Goal: Information Seeking & Learning: Learn about a topic

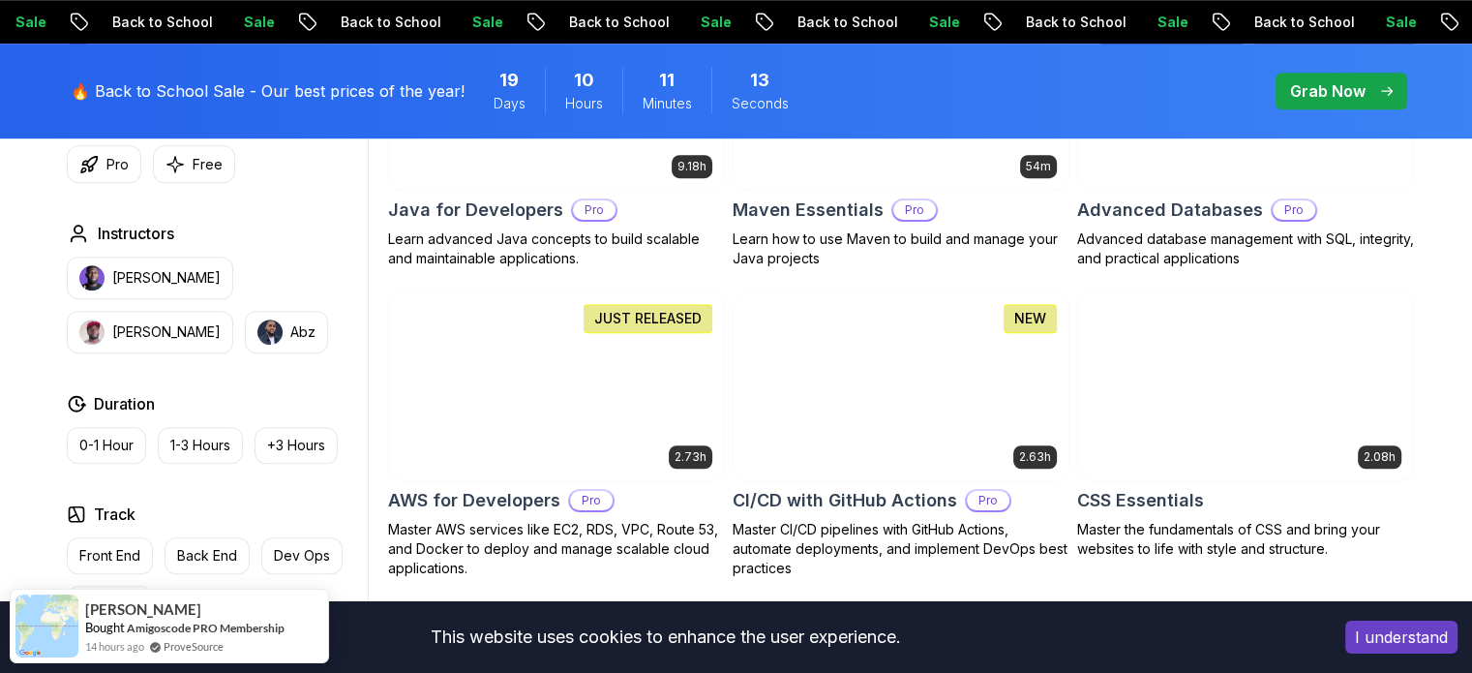
scroll to position [1355, 0]
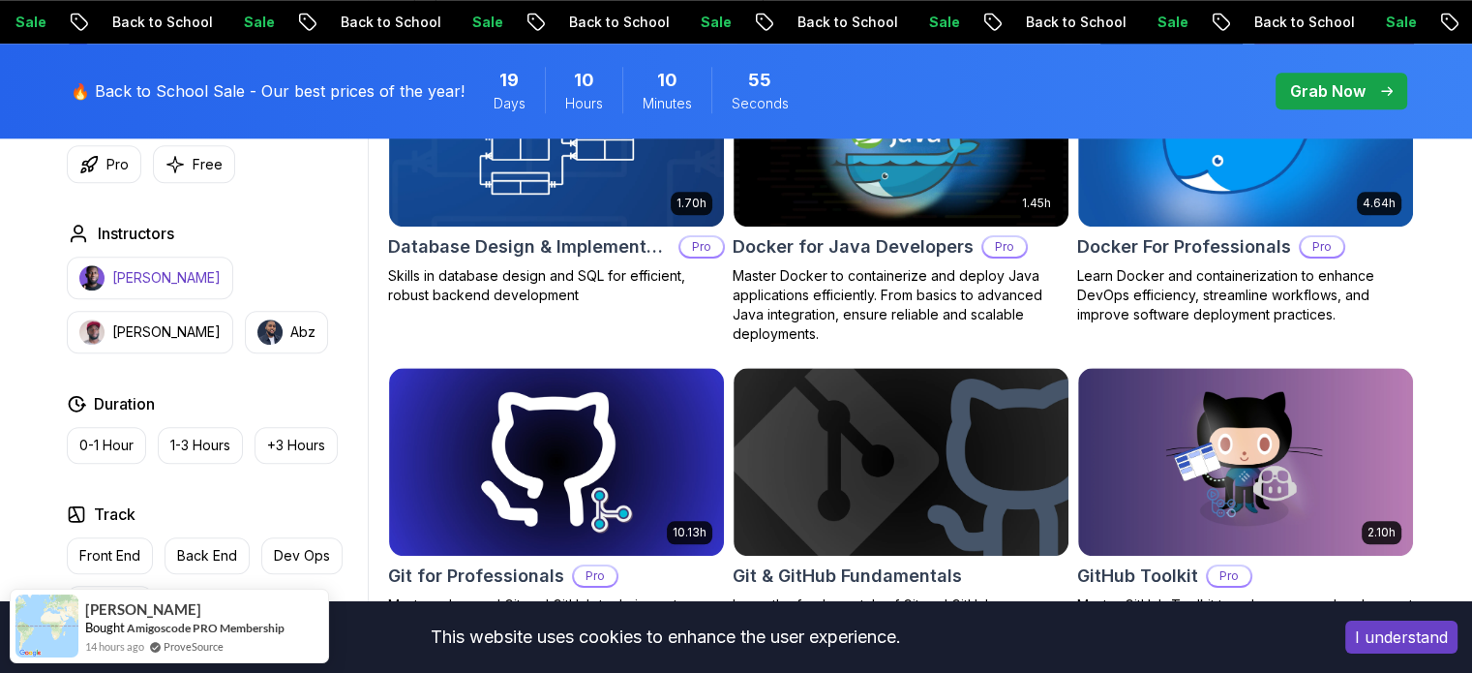
scroll to position [2129, 0]
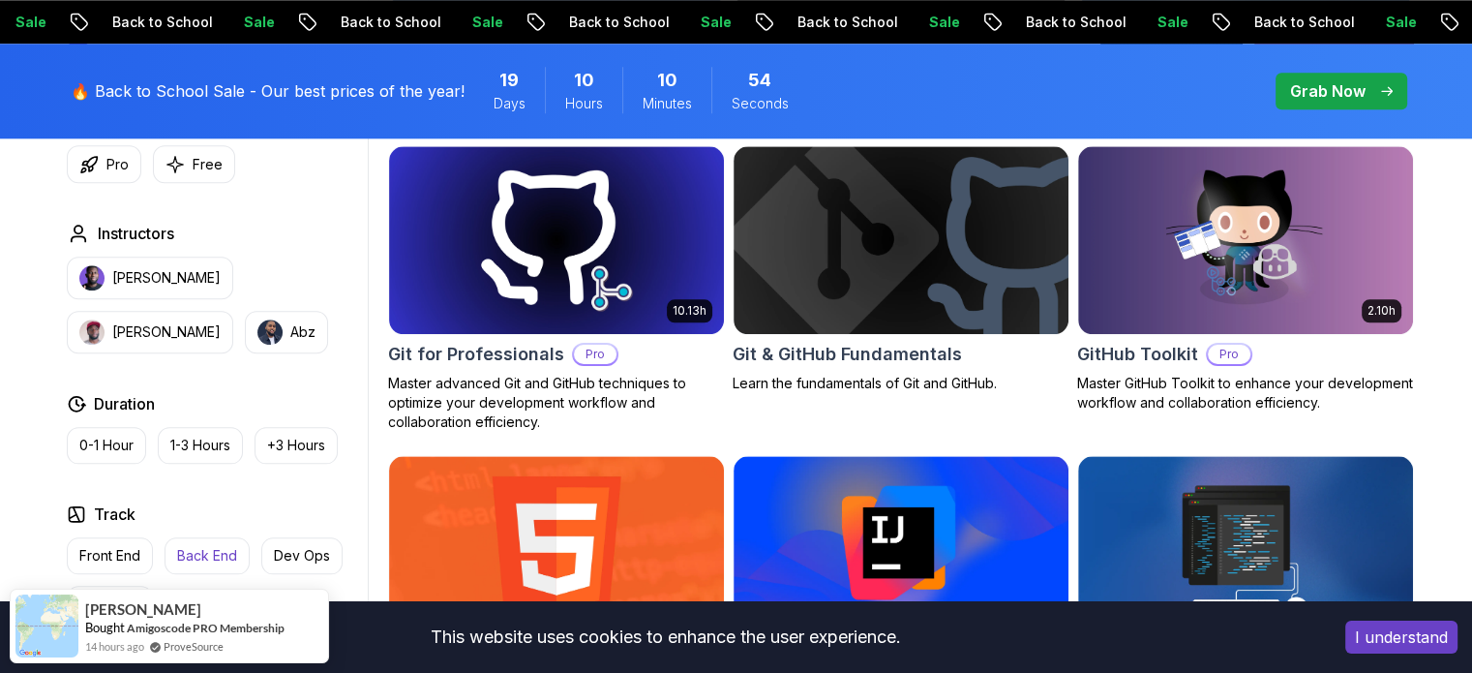
click at [197, 560] on p "Back End" at bounding box center [207, 555] width 60 height 19
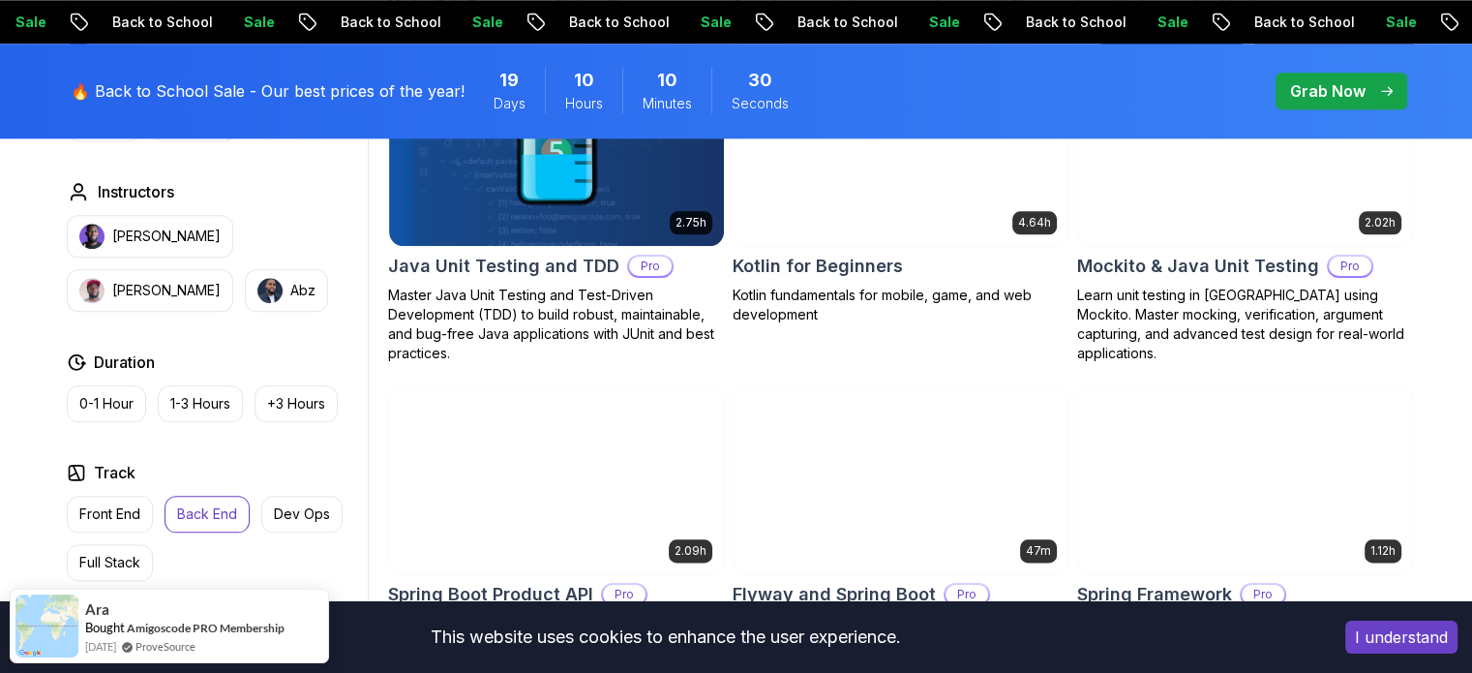
scroll to position [2226, 0]
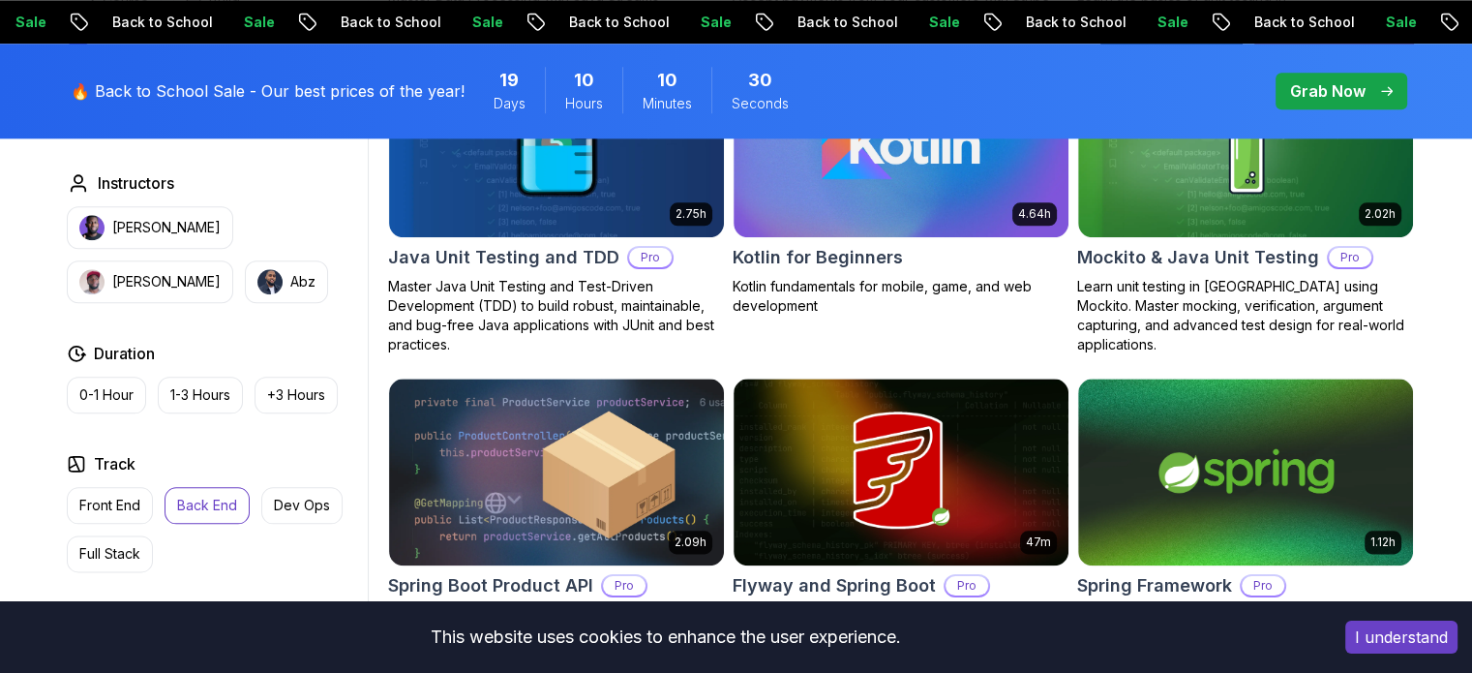
click at [181, 508] on p "Back End" at bounding box center [207, 505] width 60 height 19
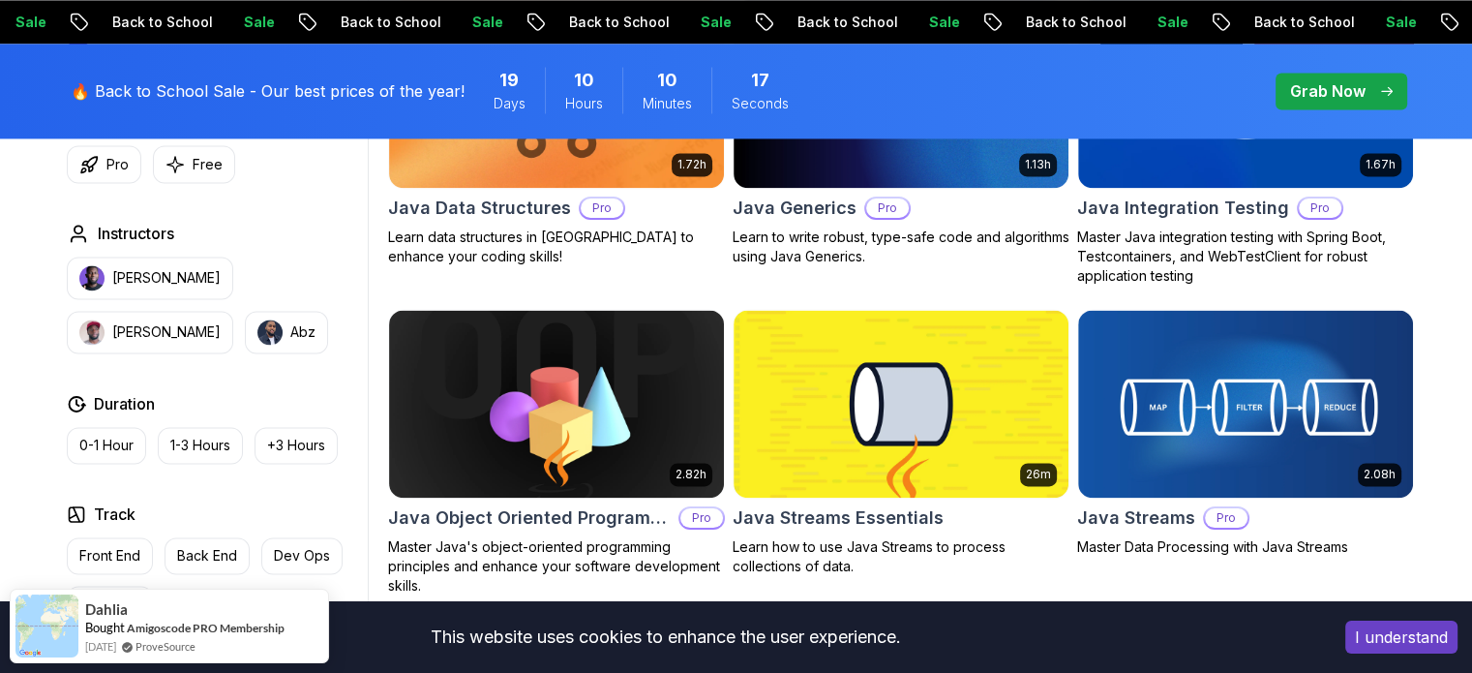
scroll to position [3000, 0]
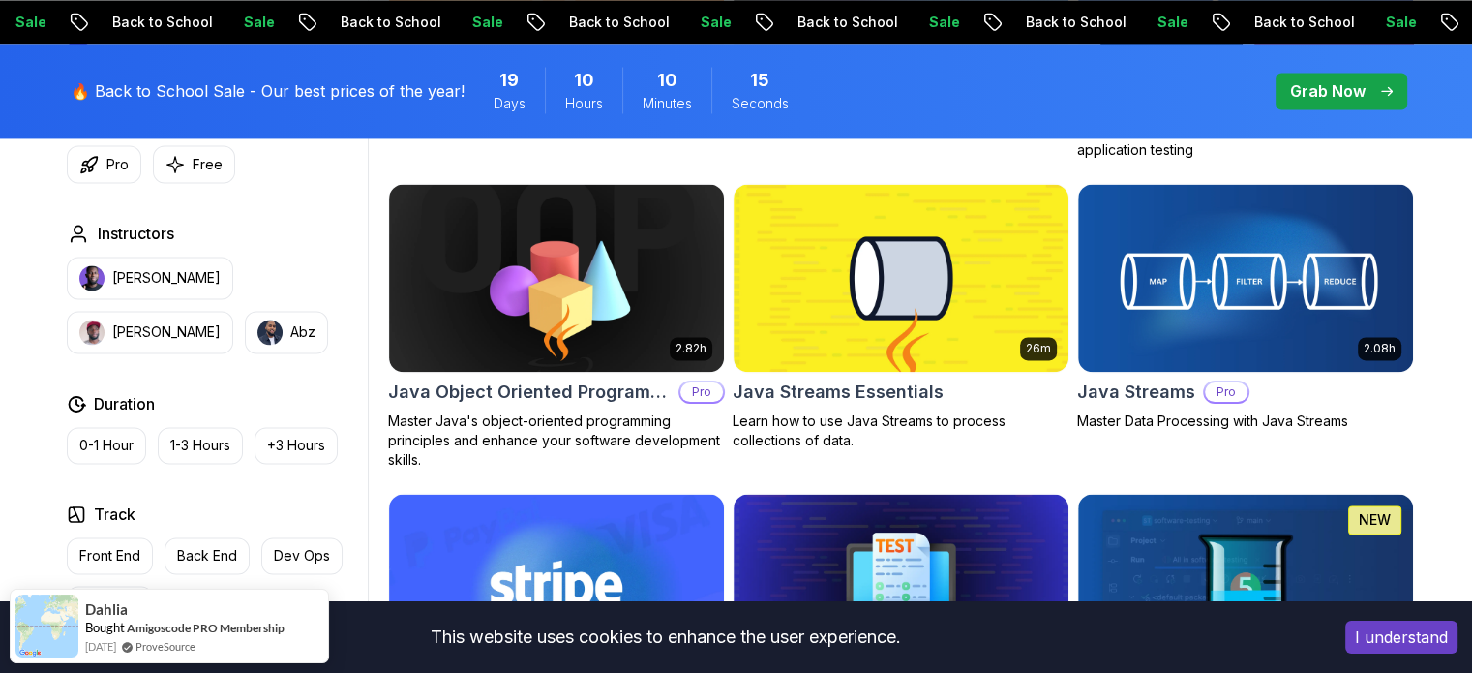
click at [37, 450] on div "Filters Filters Type Course Build Price Pro Free Instructors Nelson Djalo Richa…" at bounding box center [736, 180] width 1472 height 5213
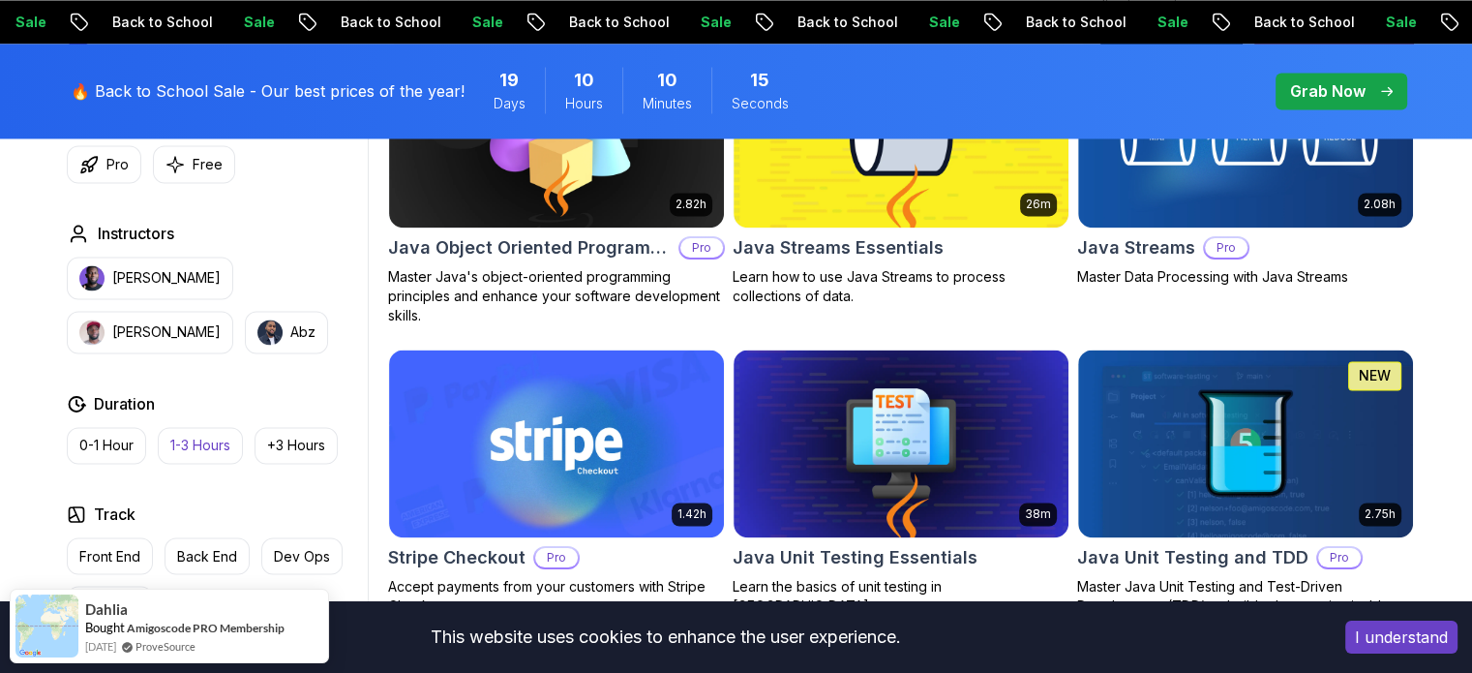
scroll to position [3194, 0]
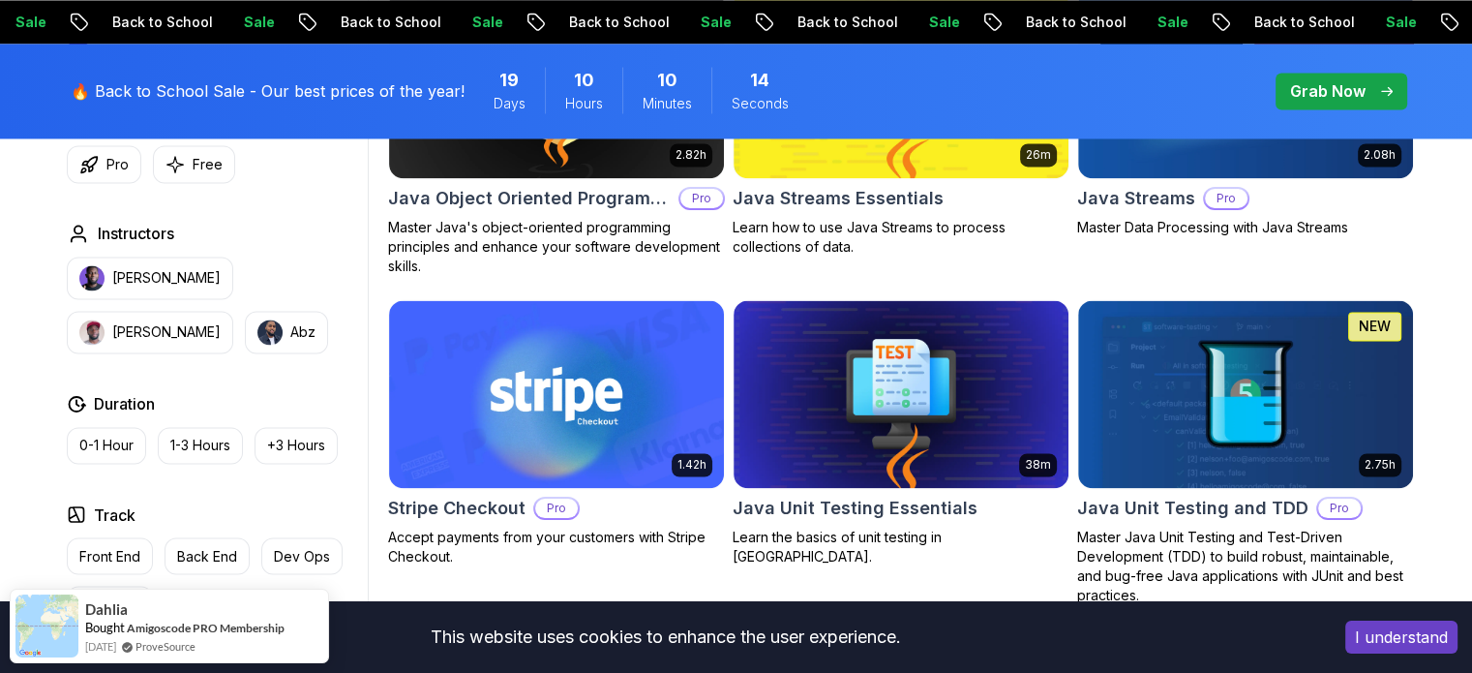
click at [211, 489] on div "Type Course Build Price Pro Free Instructors Nelson Djalo Richard Abz Duration …" at bounding box center [213, 366] width 309 height 733
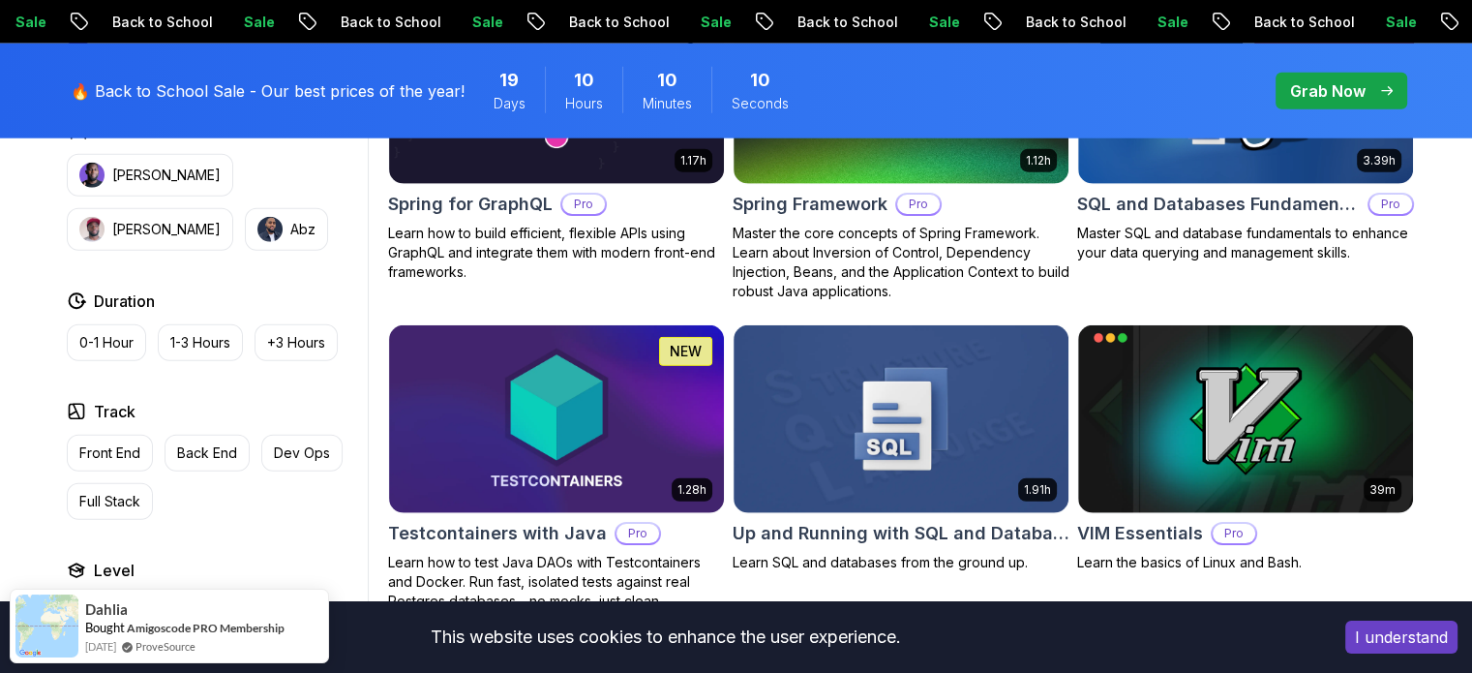
scroll to position [5033, 0]
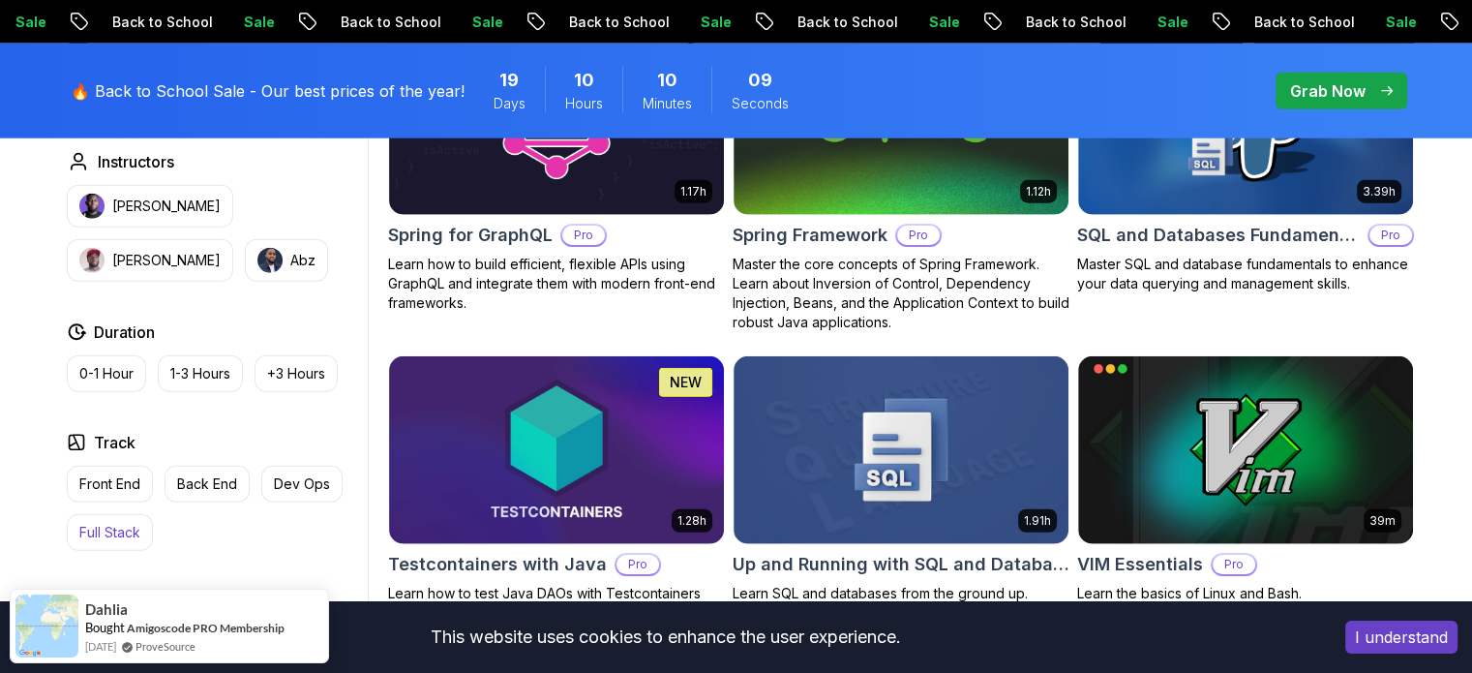
click at [125, 523] on p "Full Stack" at bounding box center [109, 532] width 61 height 19
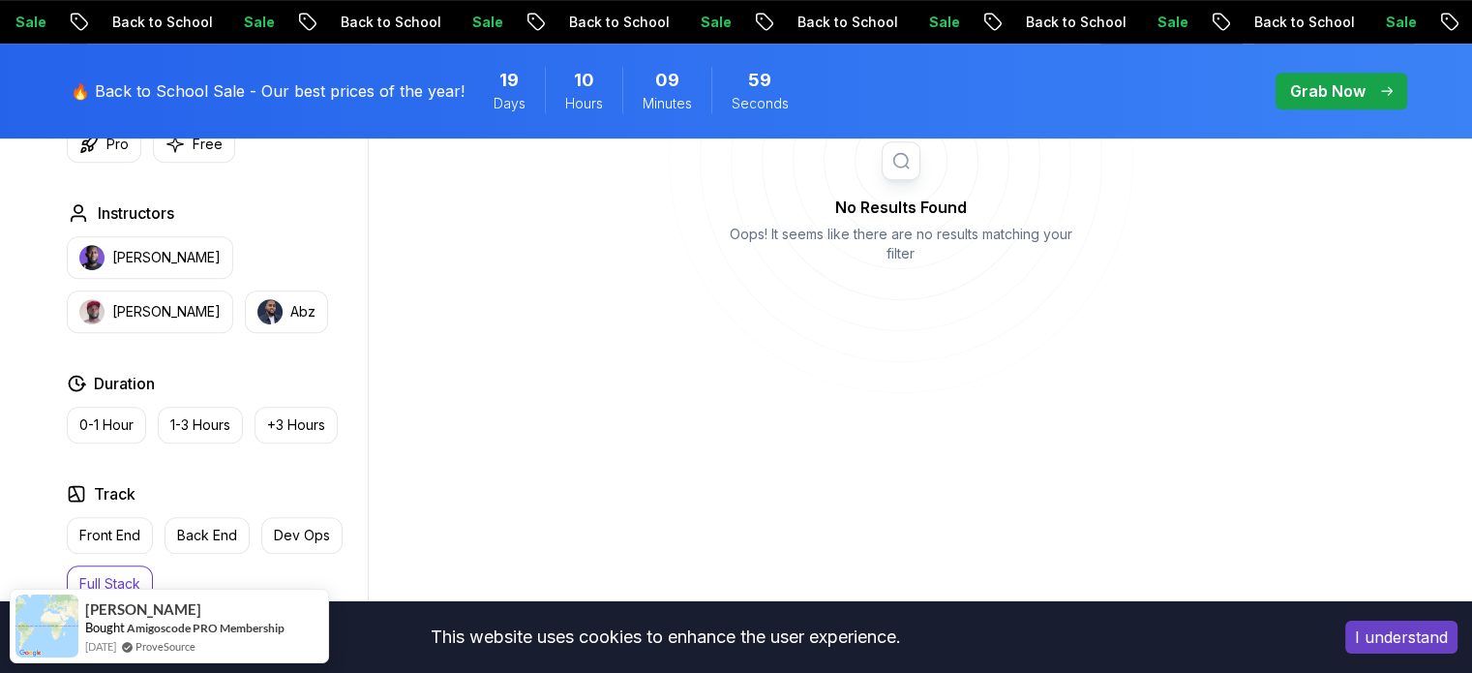
scroll to position [968, 0]
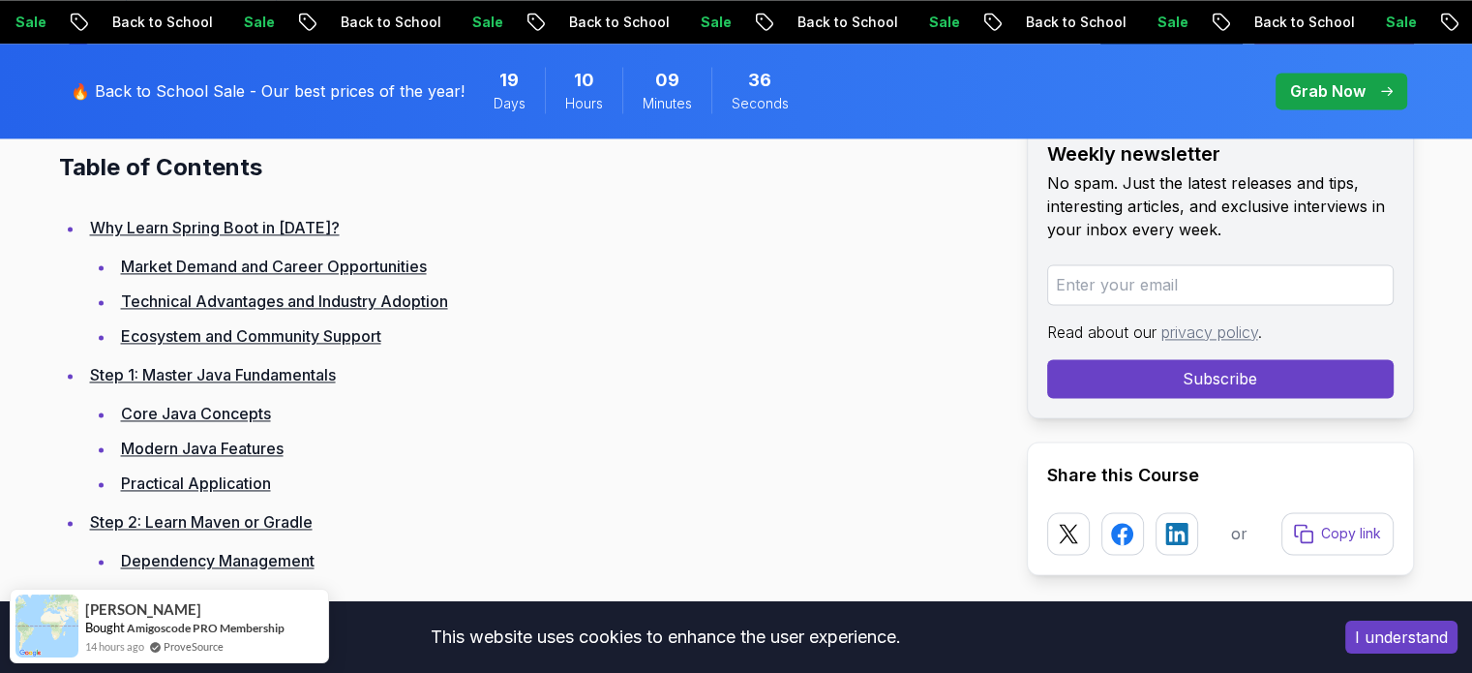
scroll to position [2807, 0]
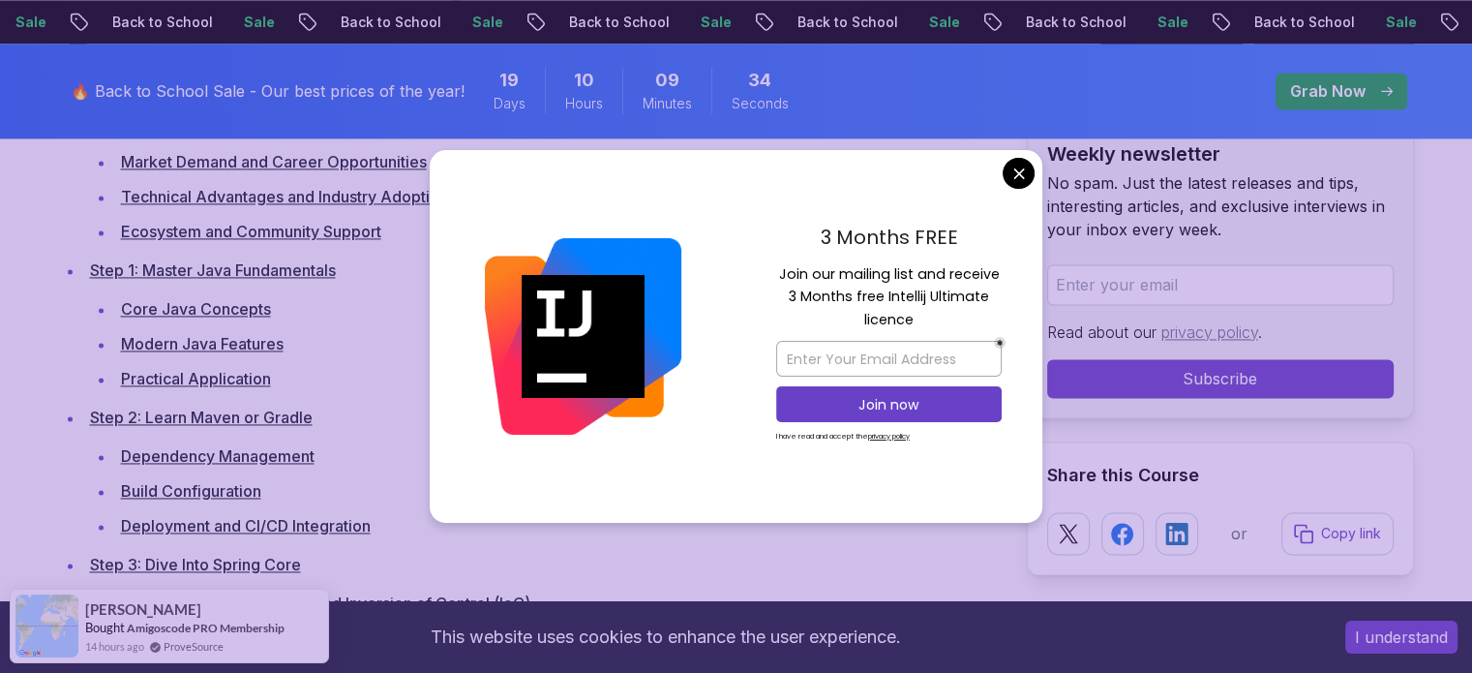
click at [238, 307] on link "Core Java Concepts" at bounding box center [196, 308] width 150 height 19
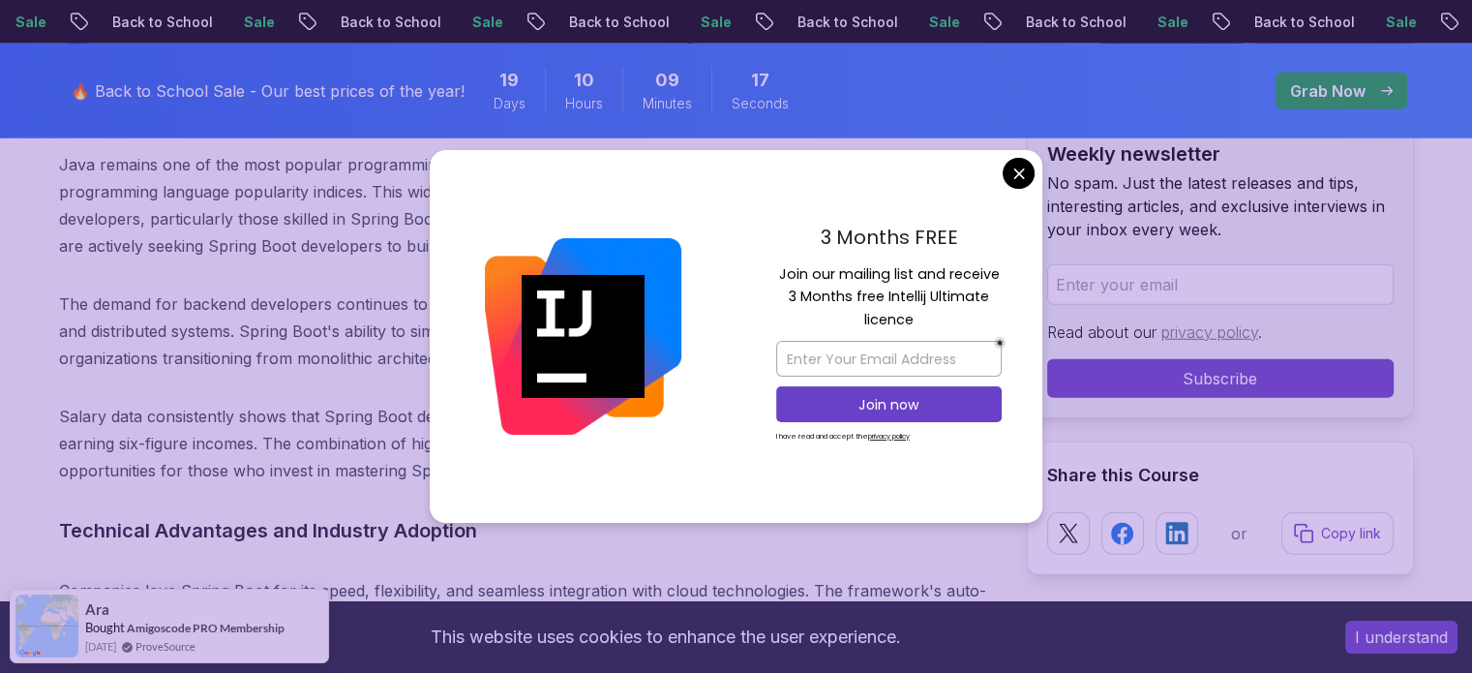
scroll to position [5261, 0]
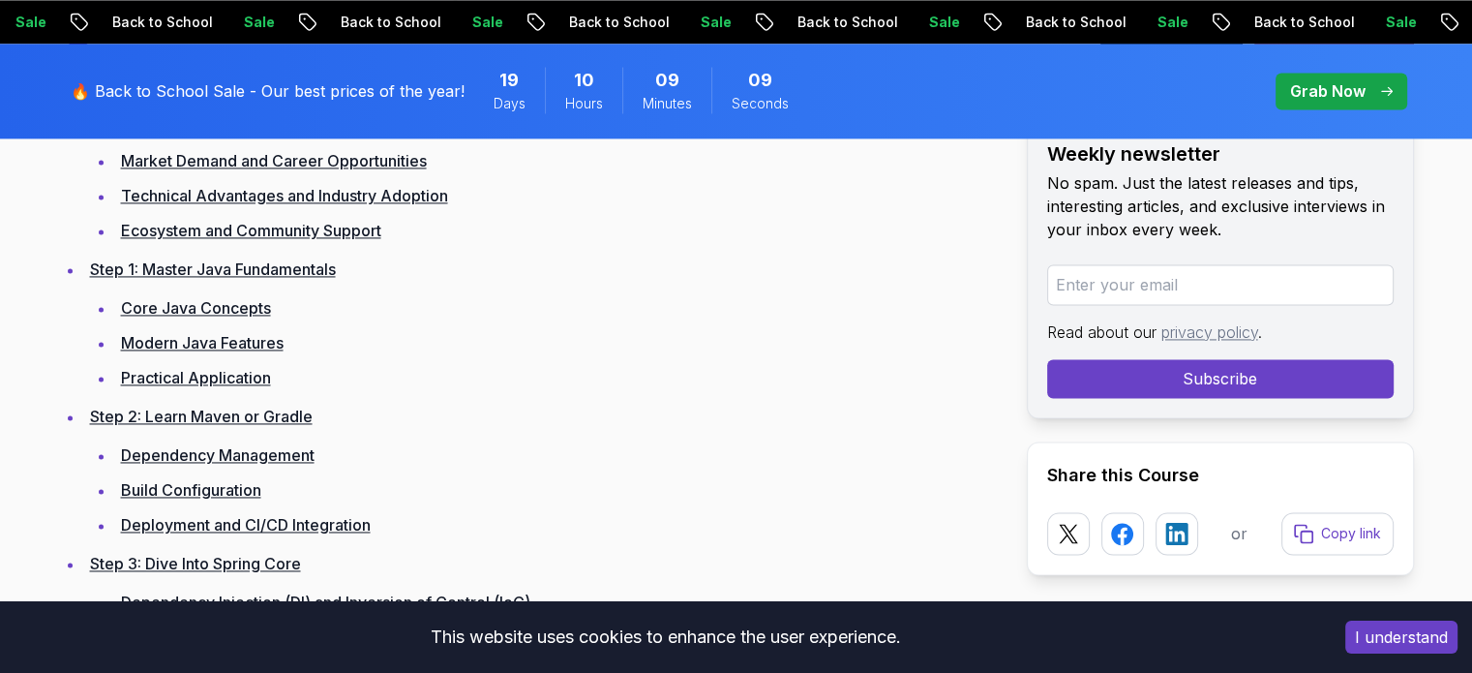
scroll to position [2842, 0]
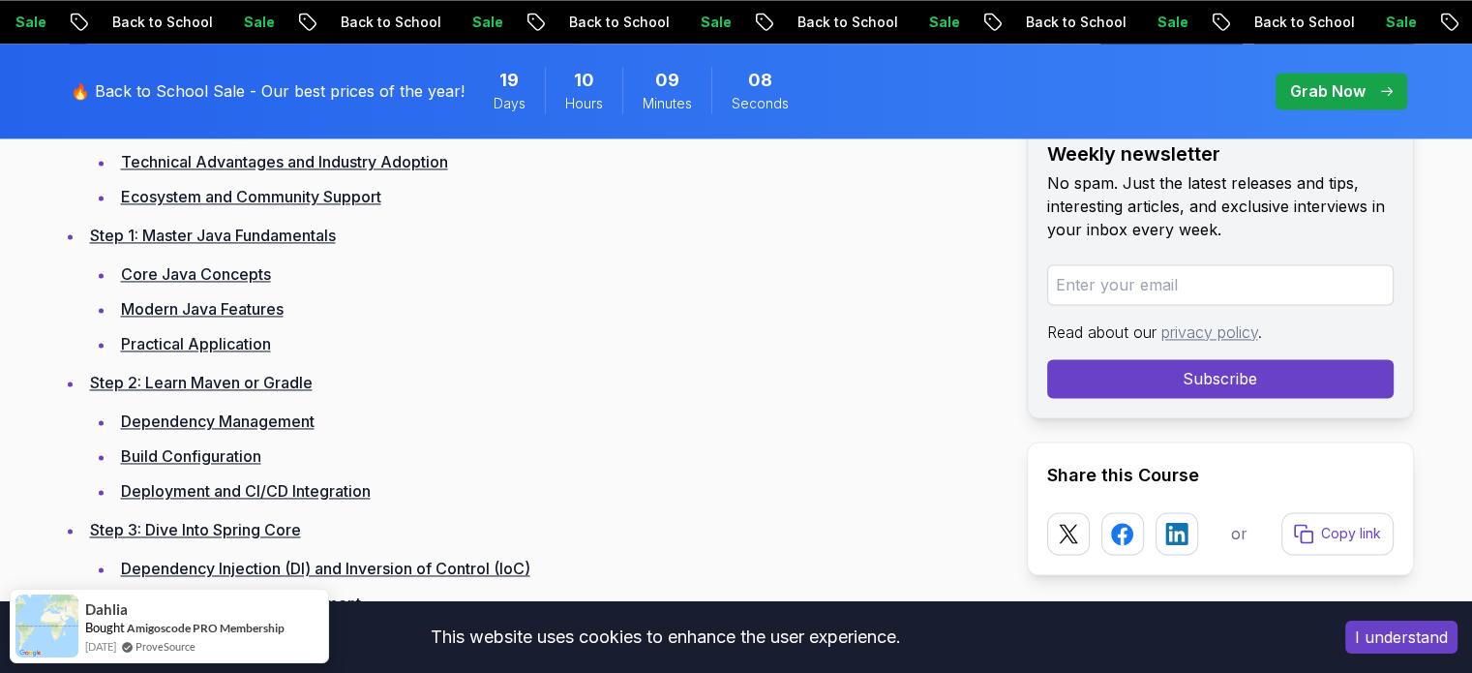
click at [243, 302] on link "Modern Java Features" at bounding box center [202, 308] width 163 height 19
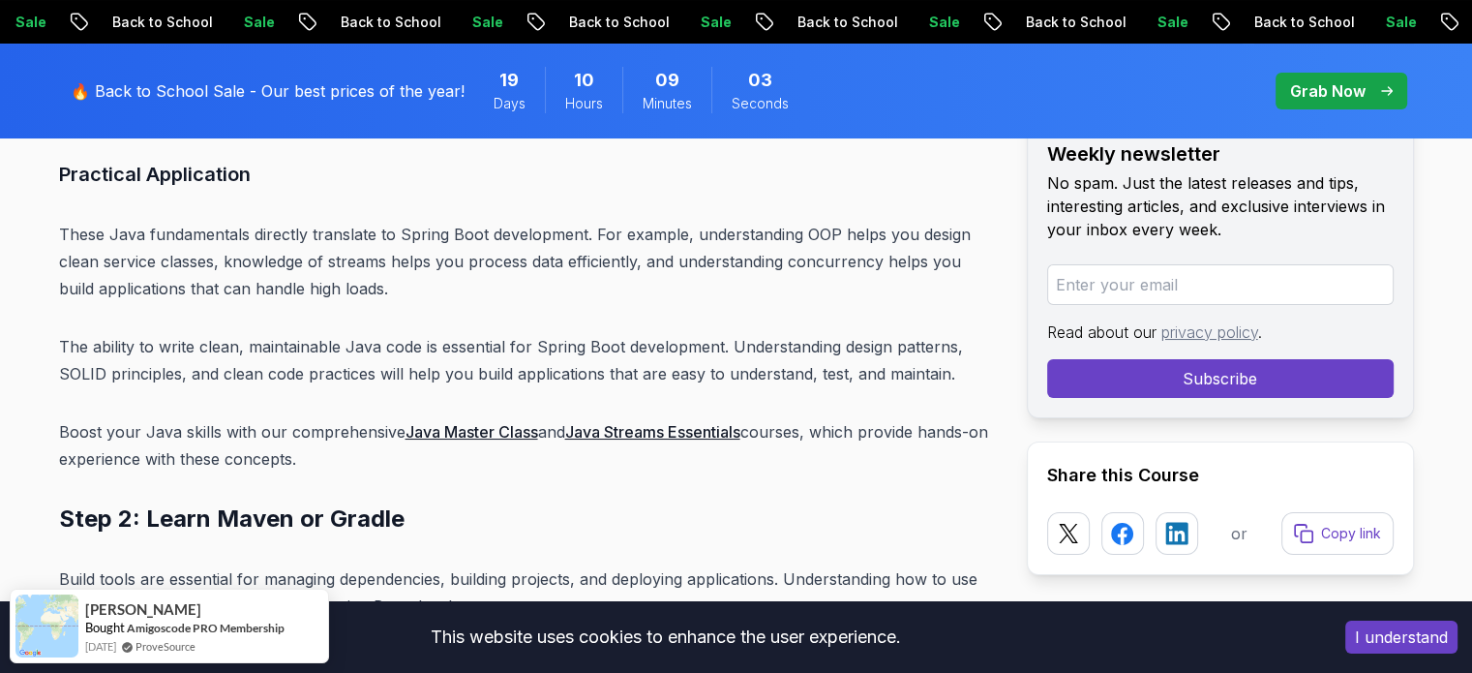
scroll to position [7499, 0]
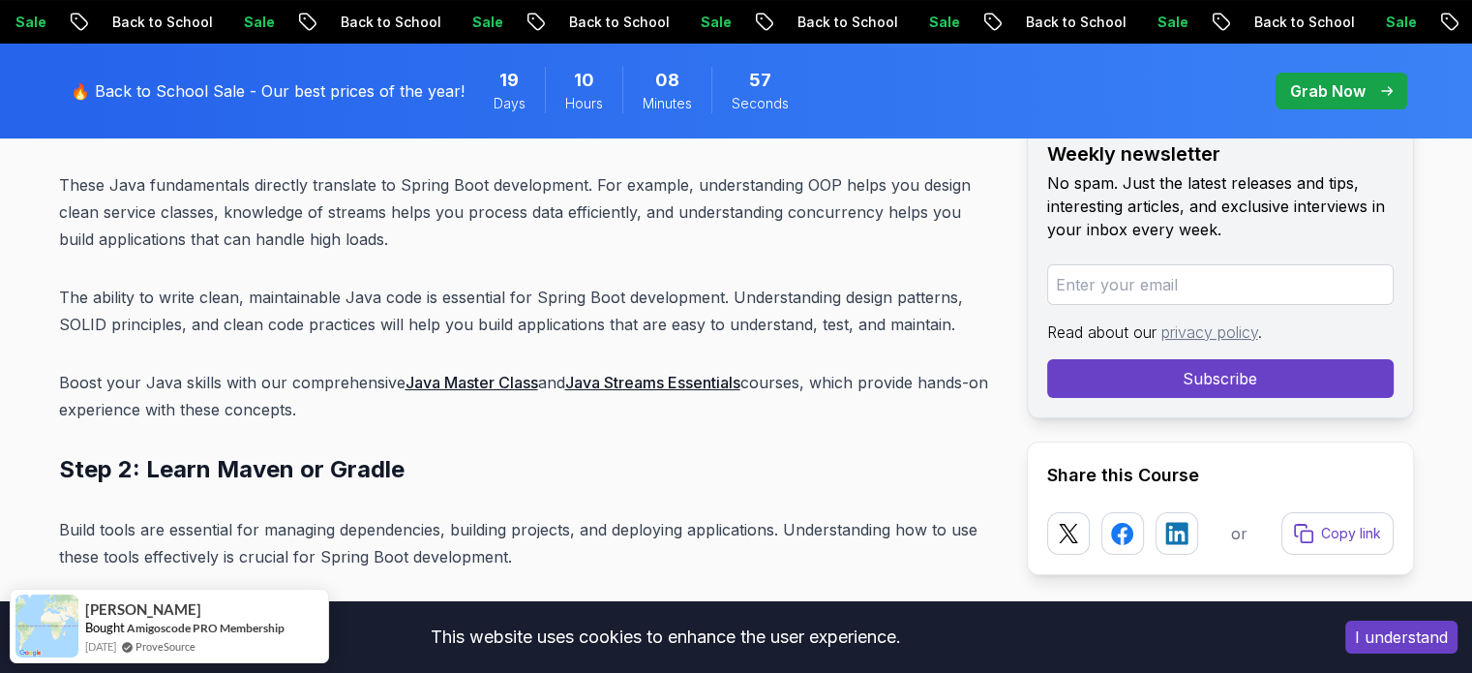
click at [454, 373] on link "Java Master Class" at bounding box center [472, 382] width 133 height 19
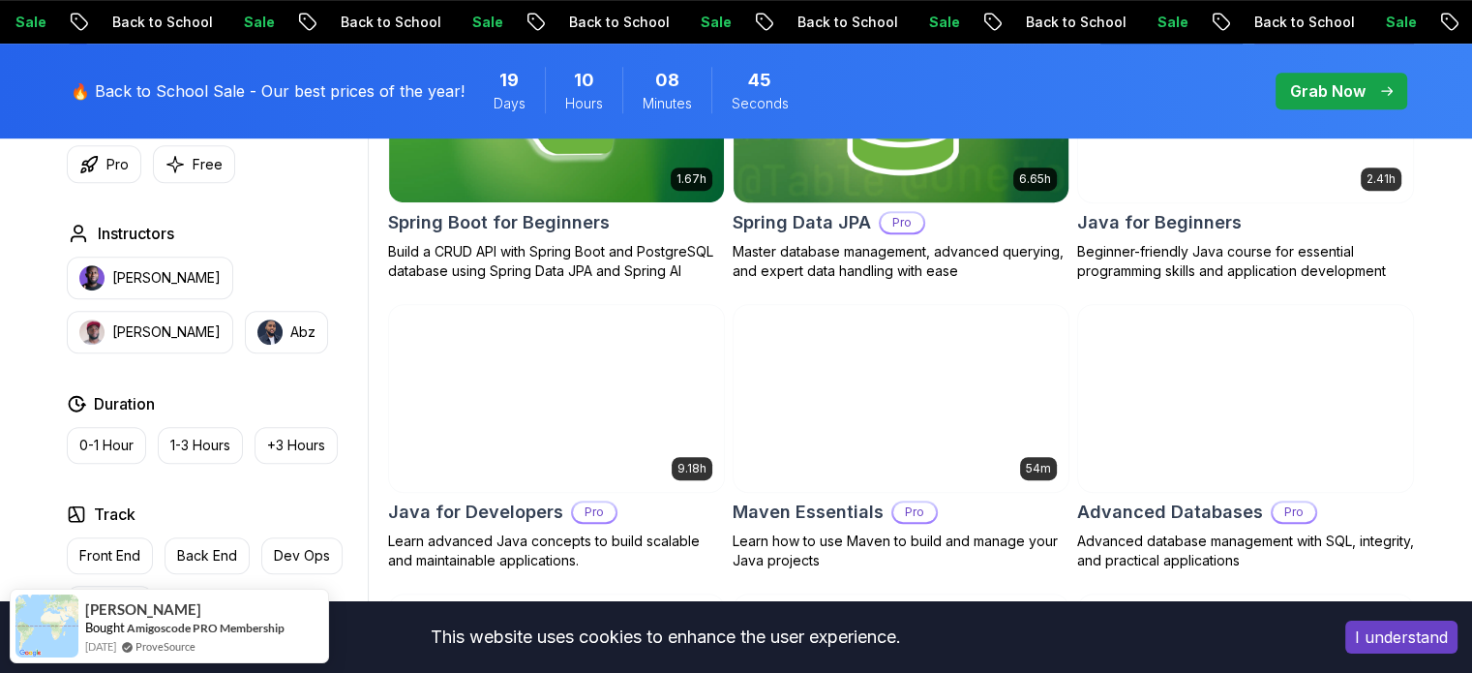
scroll to position [1161, 0]
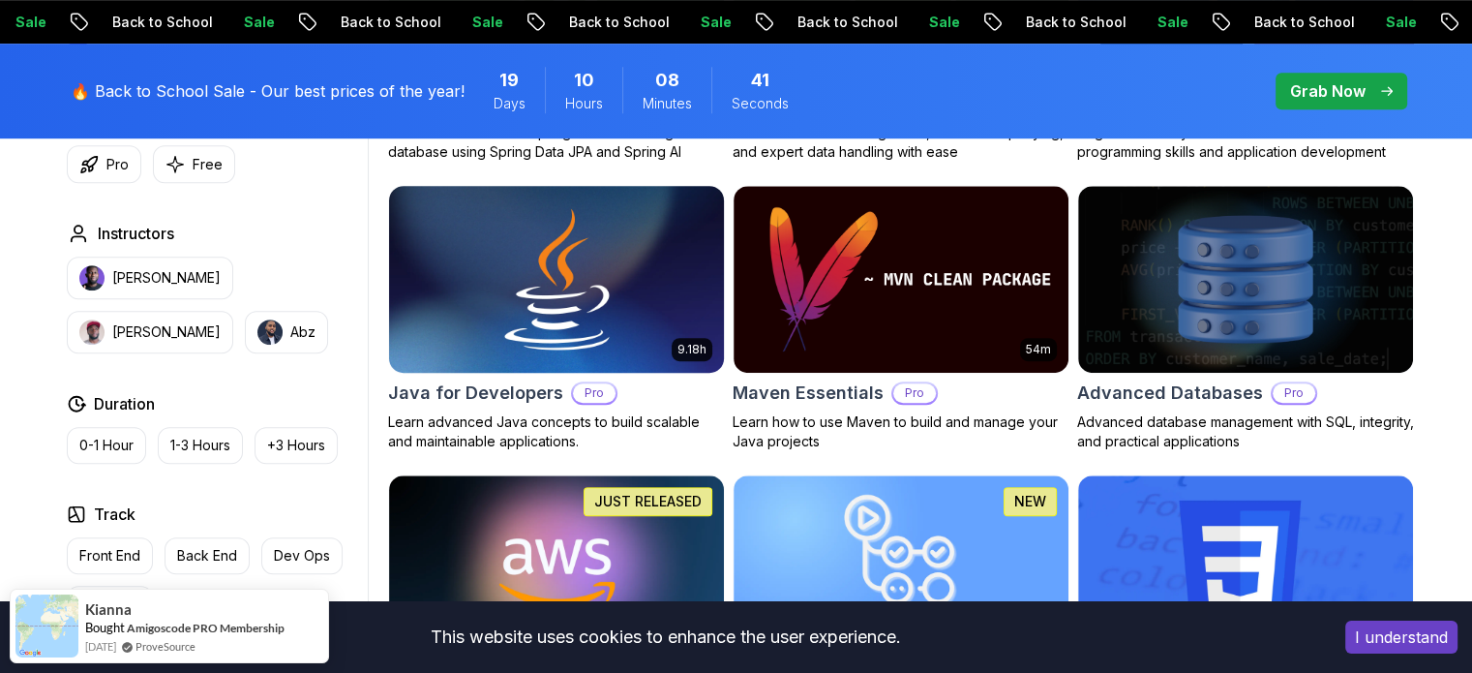
click at [589, 344] on img at bounding box center [555, 279] width 351 height 196
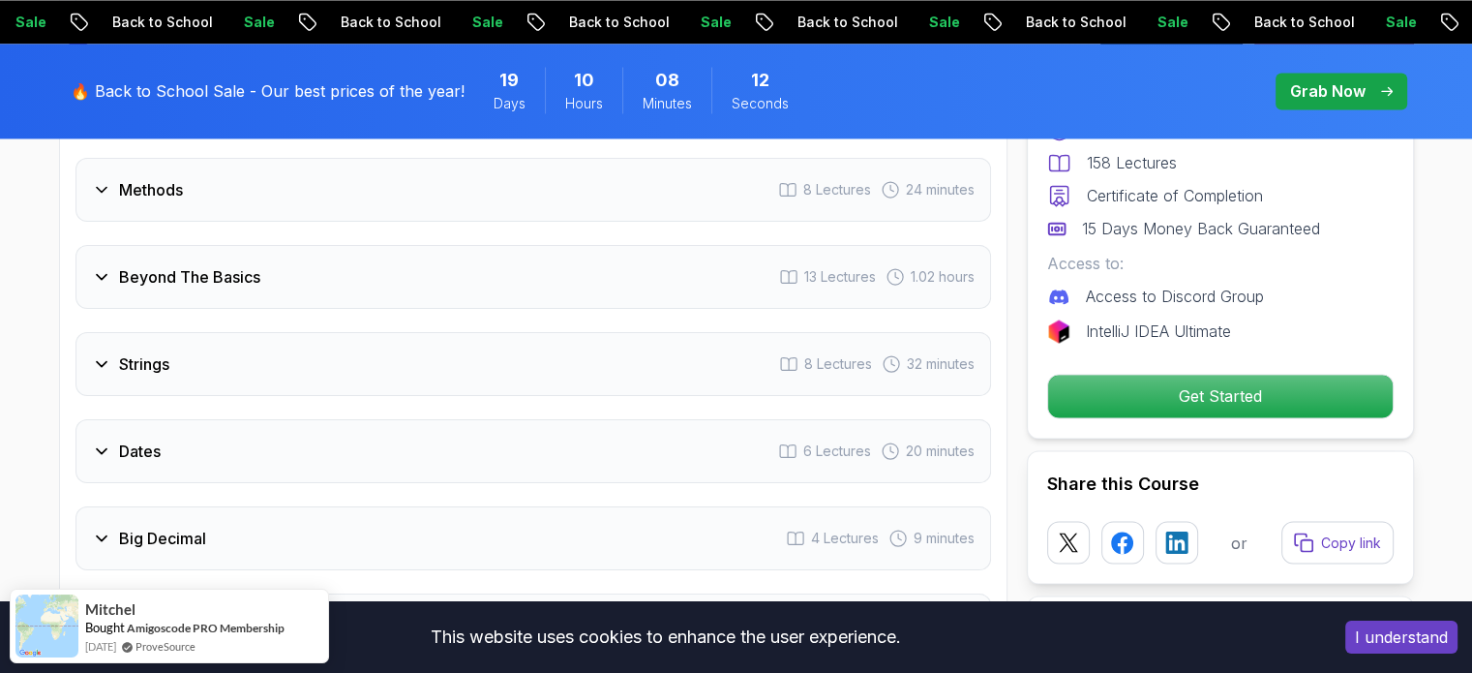
scroll to position [3194, 0]
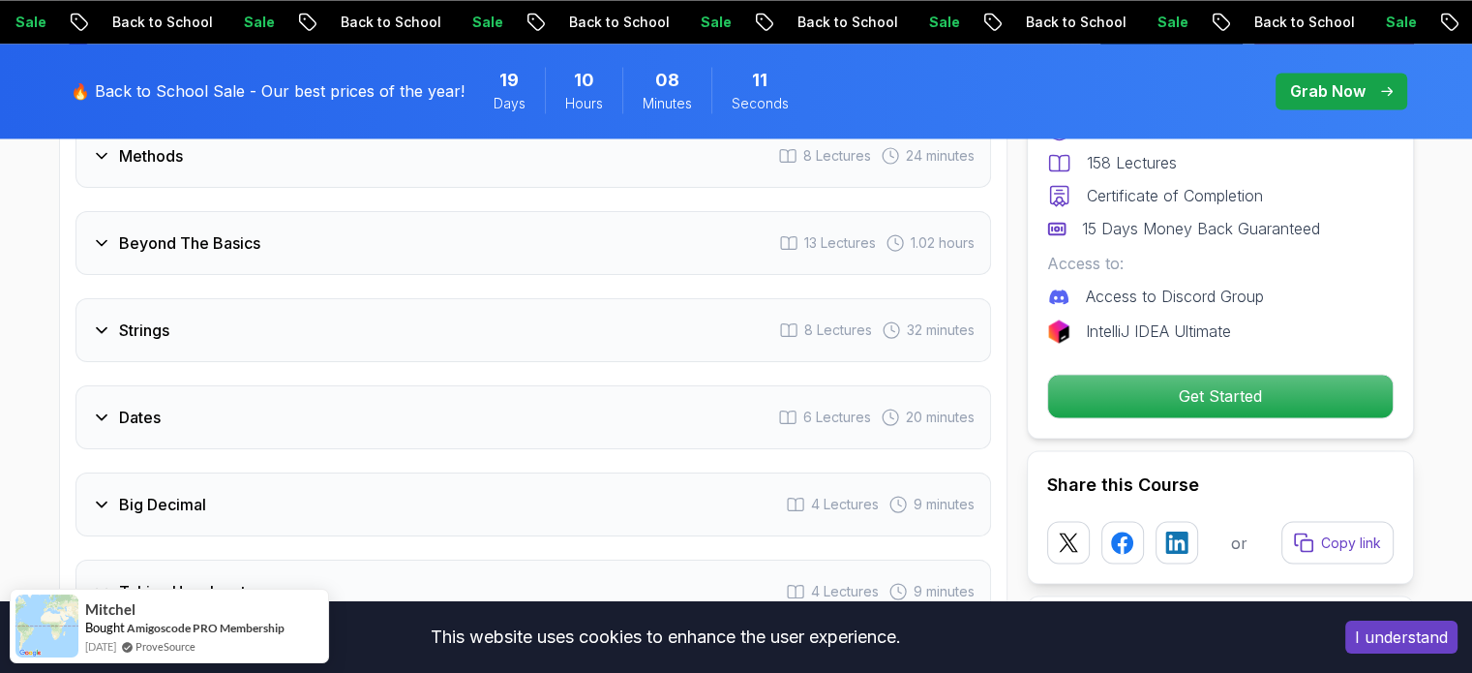
click at [329, 216] on div "Beyond The Basics 13 Lectures 1.02 hours" at bounding box center [533, 243] width 916 height 64
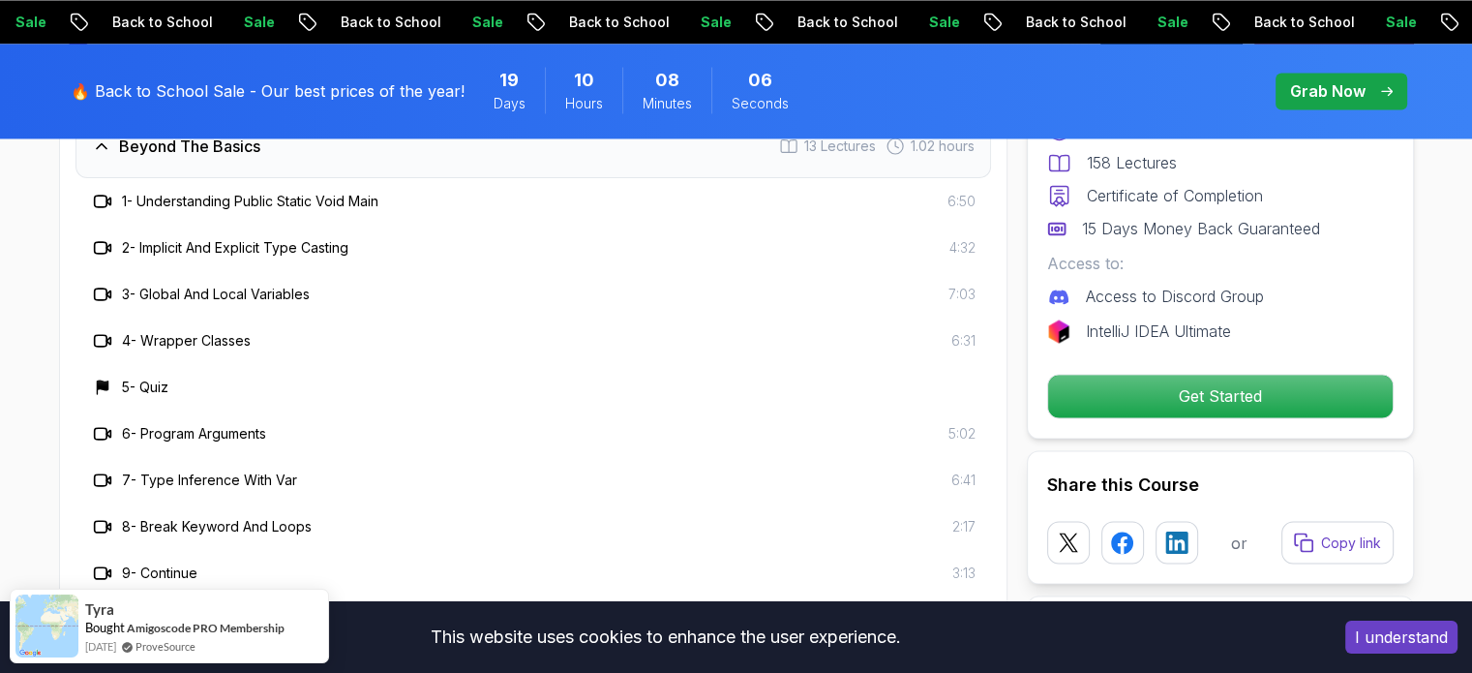
scroll to position [3295, 0]
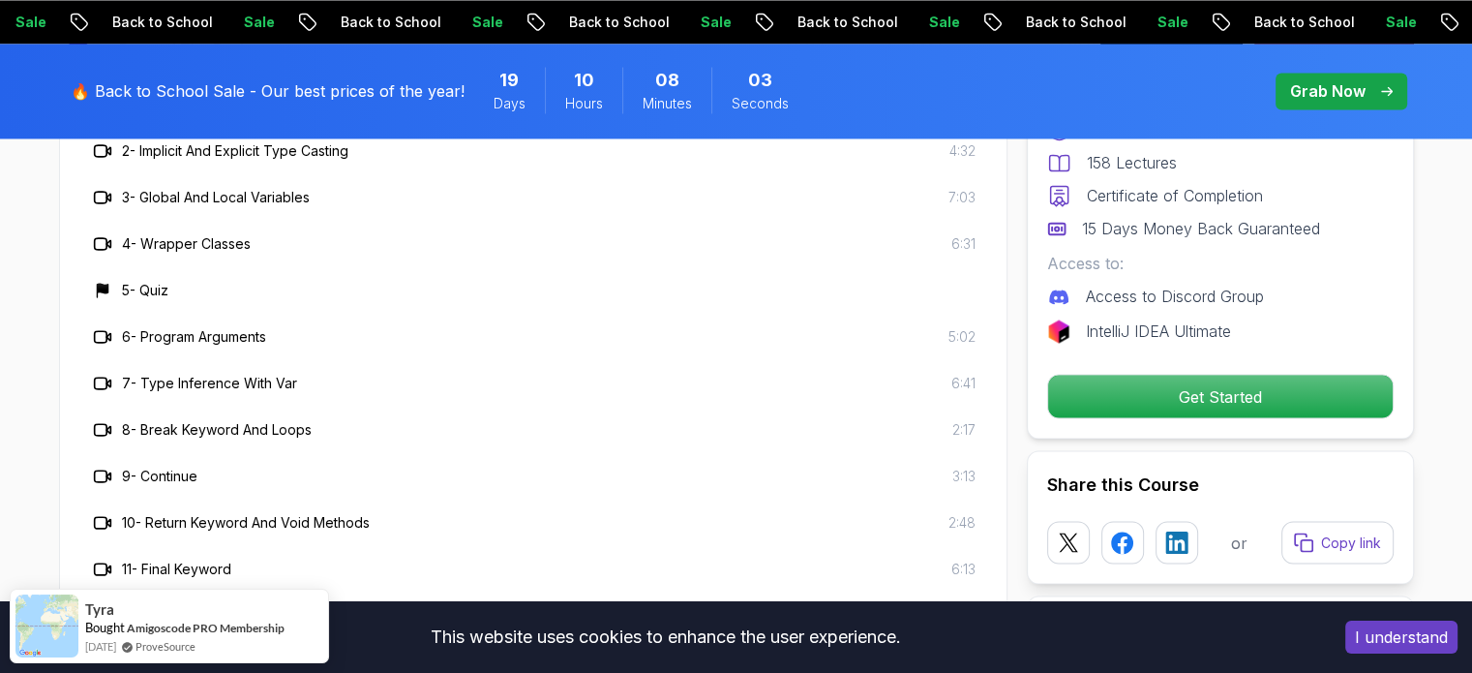
click at [151, 281] on h3 "5 - Quiz" at bounding box center [145, 290] width 46 height 19
click at [97, 283] on icon at bounding box center [102, 290] width 15 height 15
click at [193, 234] on h3 "4 - Wrapper Classes" at bounding box center [186, 243] width 129 height 19
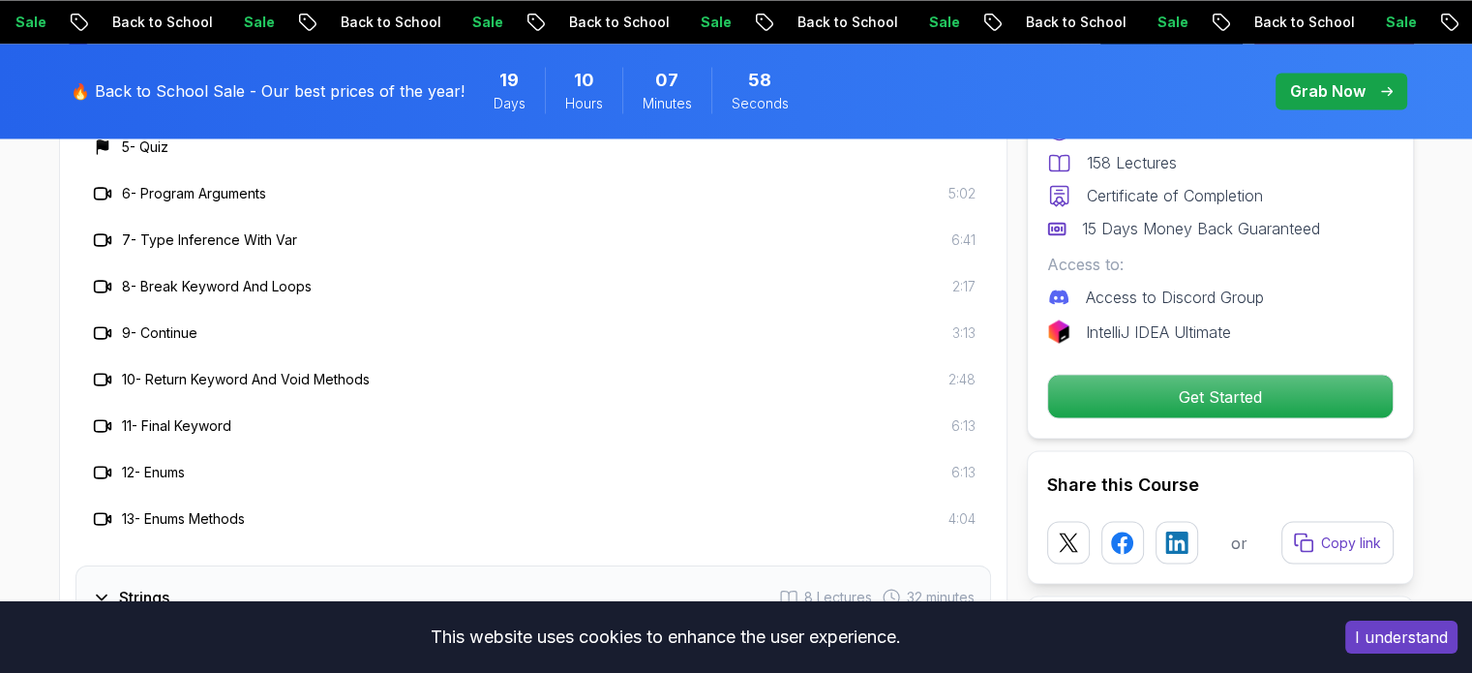
scroll to position [3391, 0]
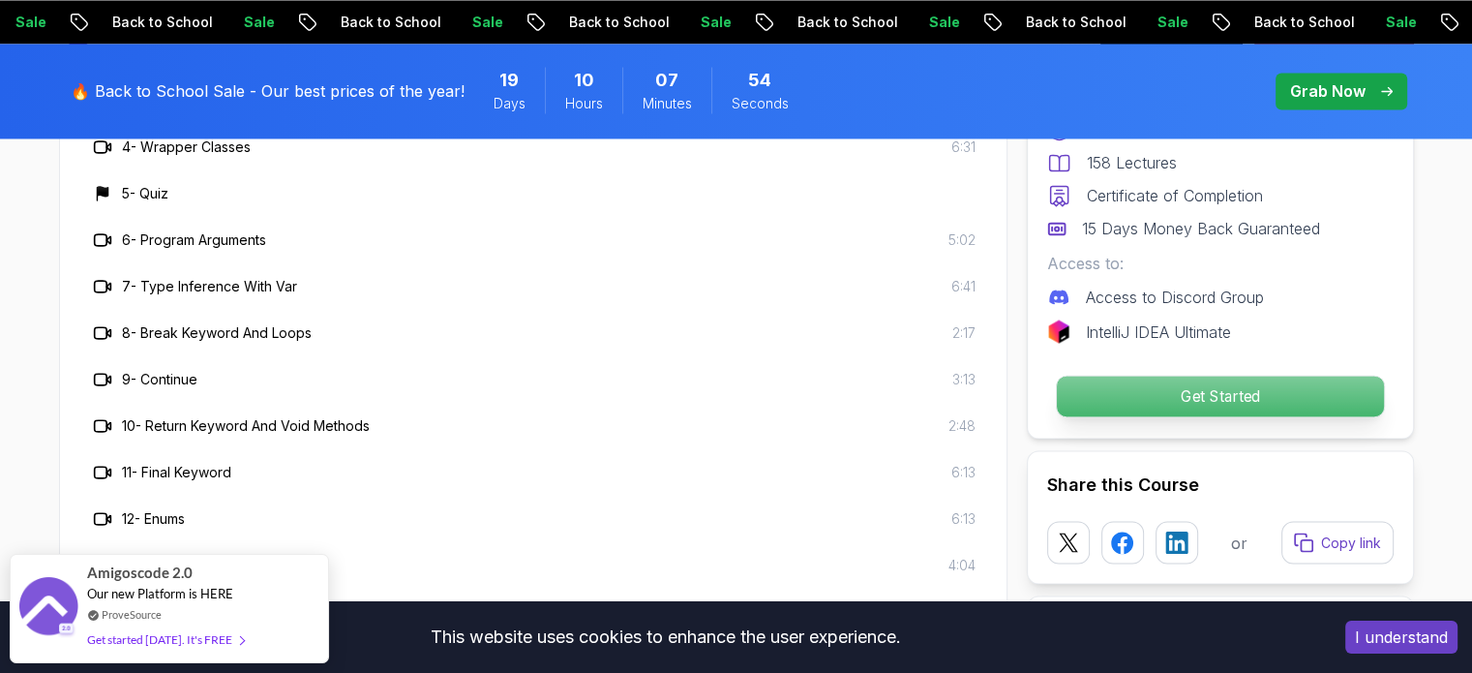
click at [1227, 399] on p "Get Started" at bounding box center [1219, 396] width 327 height 41
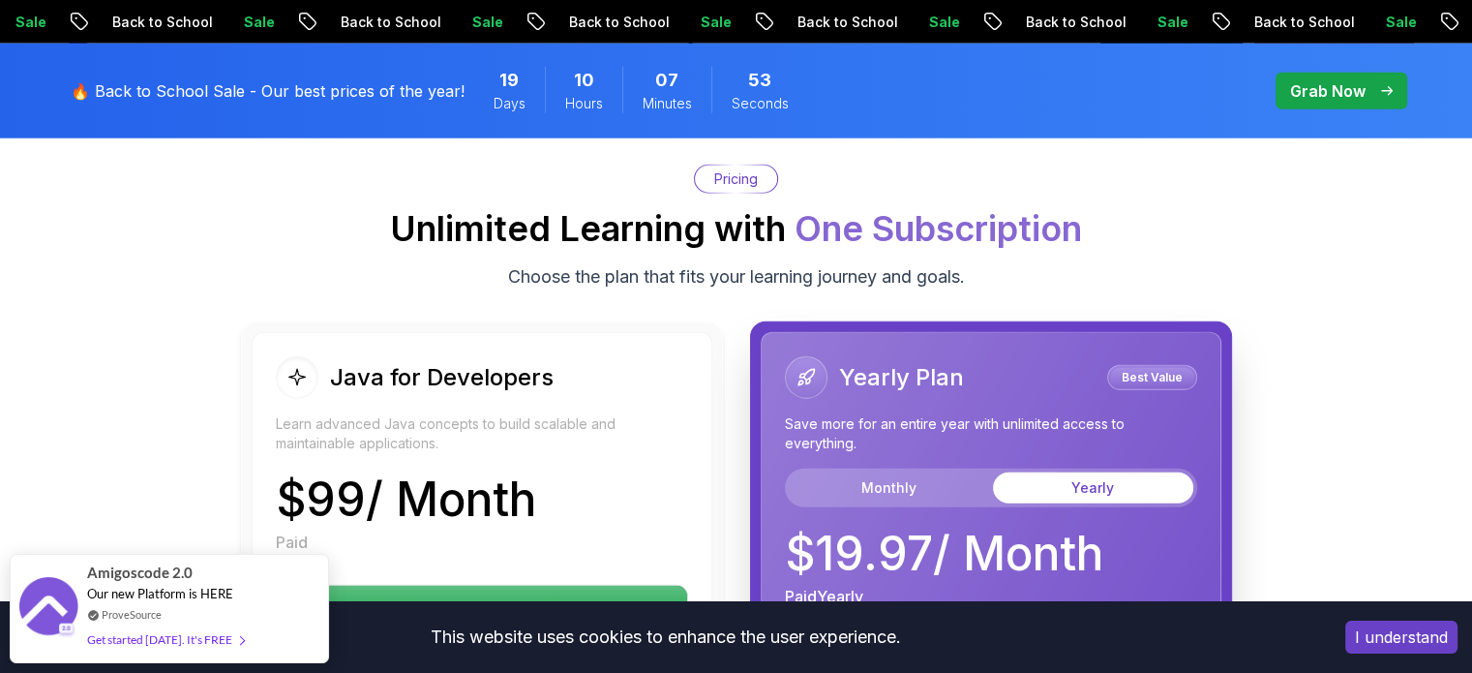
scroll to position [5144, 0]
